Goal: Complete application form: Complete application form

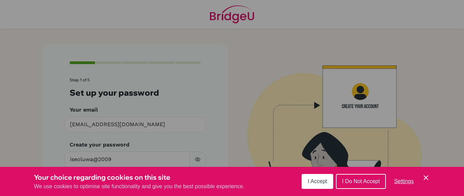
scroll to position [42, 0]
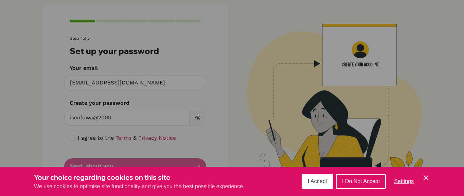
click at [420, 178] on div "I Accept I Do Not Accept Settings Cookie Control Close Icon" at bounding box center [366, 182] width 128 height 18
click at [429, 178] on icon "Cookie Control Close Icon" at bounding box center [426, 178] width 8 height 8
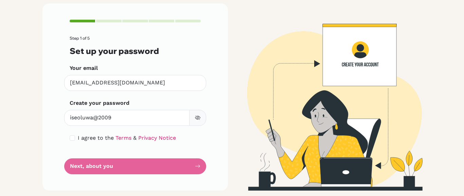
click at [72, 134] on div "I agree to the Terms & Privacy Notice" at bounding box center [135, 138] width 131 height 8
click at [70, 137] on input "checkbox" at bounding box center [72, 138] width 5 height 5
checkbox input "true"
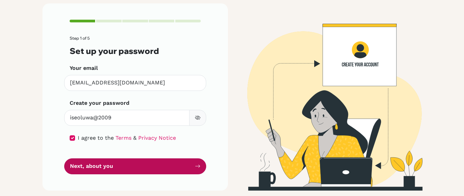
click at [100, 162] on button "Next, about you" at bounding box center [135, 167] width 142 height 16
click at [121, 170] on button "Next, about you" at bounding box center [135, 167] width 142 height 16
click at [197, 164] on icon "submit" at bounding box center [197, 166] width 5 height 5
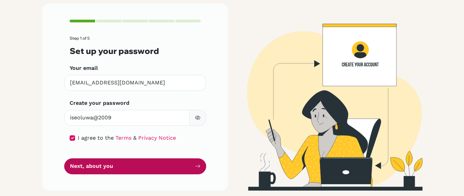
click at [189, 168] on button "Next, about you" at bounding box center [135, 167] width 142 height 16
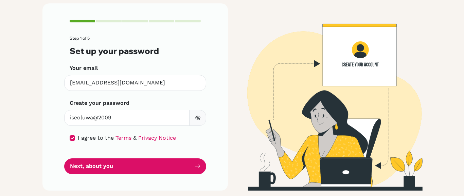
click at [195, 120] on icon "button" at bounding box center [197, 117] width 5 height 5
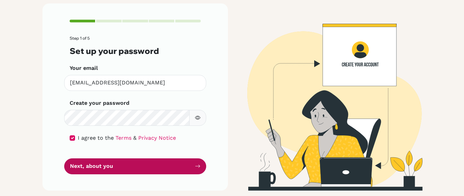
click at [188, 166] on button "Next, about you" at bounding box center [135, 167] width 142 height 16
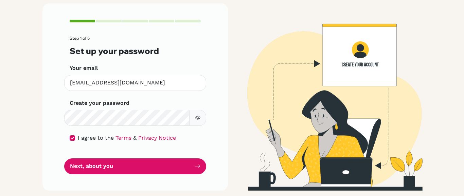
click at [197, 117] on icon "button" at bounding box center [197, 117] width 5 height 5
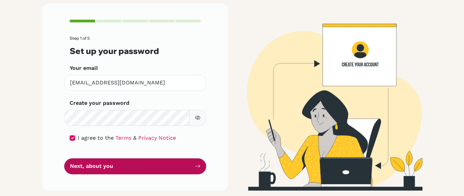
click at [178, 174] on button "Next, about you" at bounding box center [135, 167] width 142 height 16
click at [174, 167] on button "Next, about you" at bounding box center [135, 167] width 142 height 16
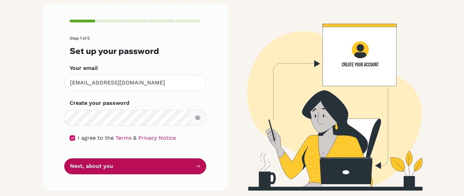
click at [174, 167] on button "Next, about you" at bounding box center [135, 167] width 142 height 16
click at [114, 168] on button "Next, about you" at bounding box center [135, 167] width 142 height 16
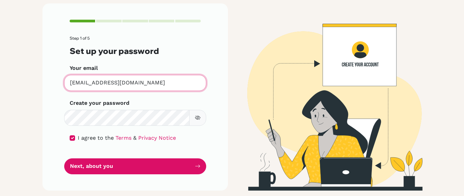
click at [135, 84] on input "[EMAIL_ADDRESS][DOMAIN_NAME]" at bounding box center [135, 83] width 142 height 16
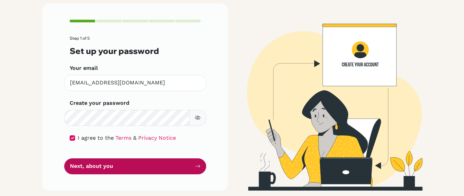
click at [86, 168] on button "Next, about you" at bounding box center [135, 167] width 142 height 16
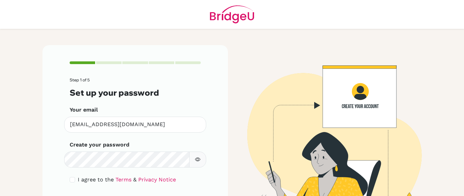
click at [197, 156] on button "button" at bounding box center [197, 160] width 17 height 16
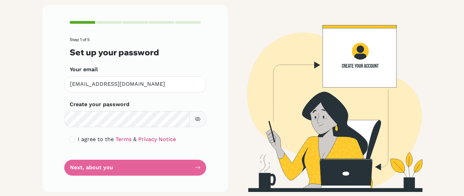
scroll to position [42, 0]
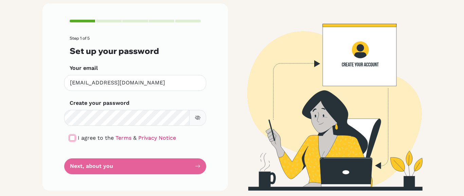
click at [70, 136] on input "checkbox" at bounding box center [72, 138] width 5 height 5
checkbox input "true"
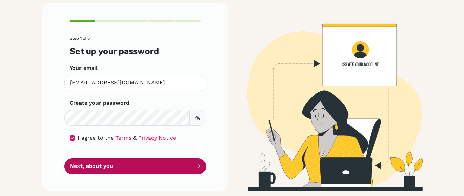
click at [102, 170] on button "Next, about you" at bounding box center [135, 167] width 142 height 16
